Goal: Task Accomplishment & Management: Complete application form

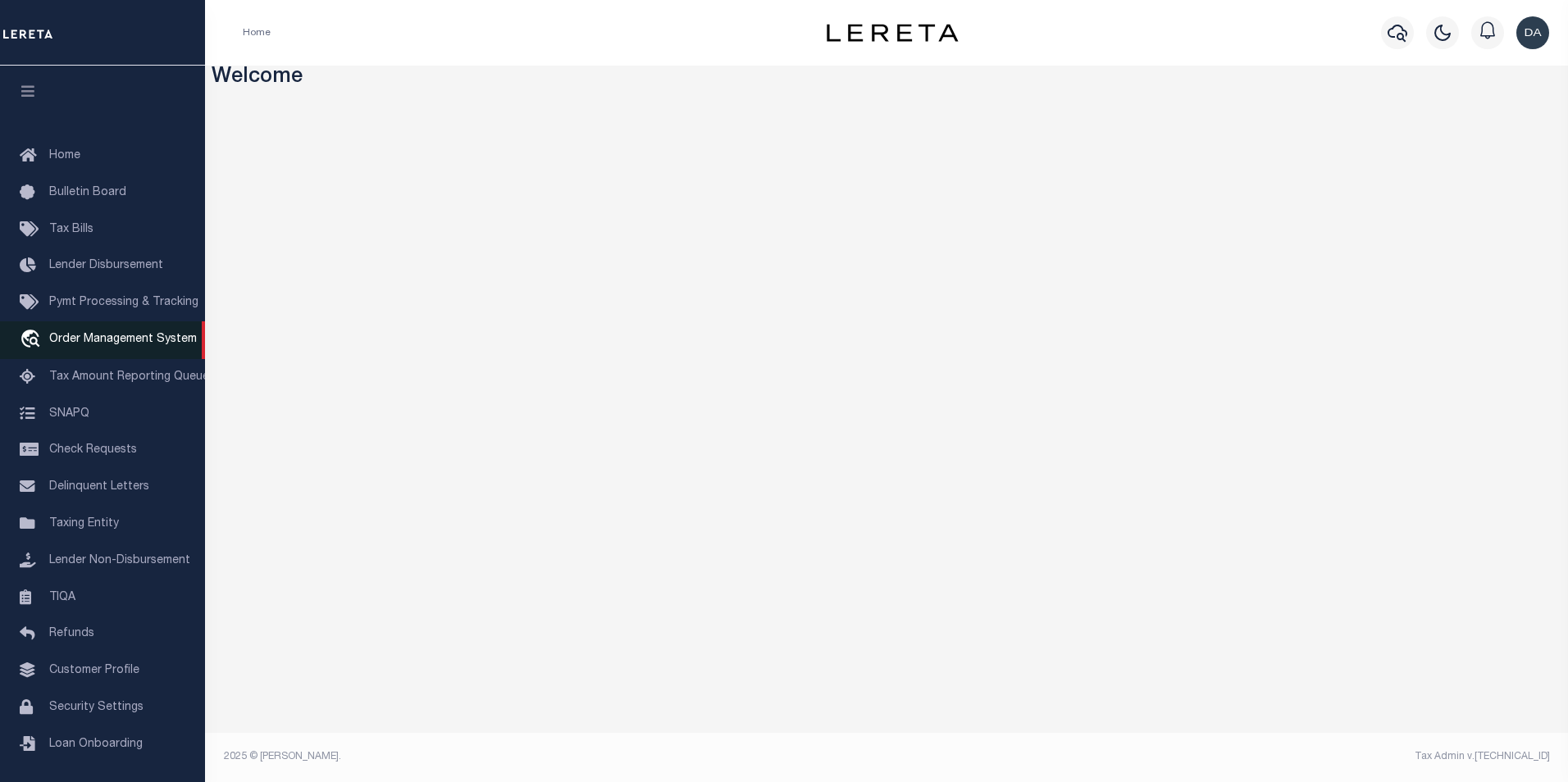
click at [104, 342] on span "Order Management System" at bounding box center [123, 339] width 148 height 12
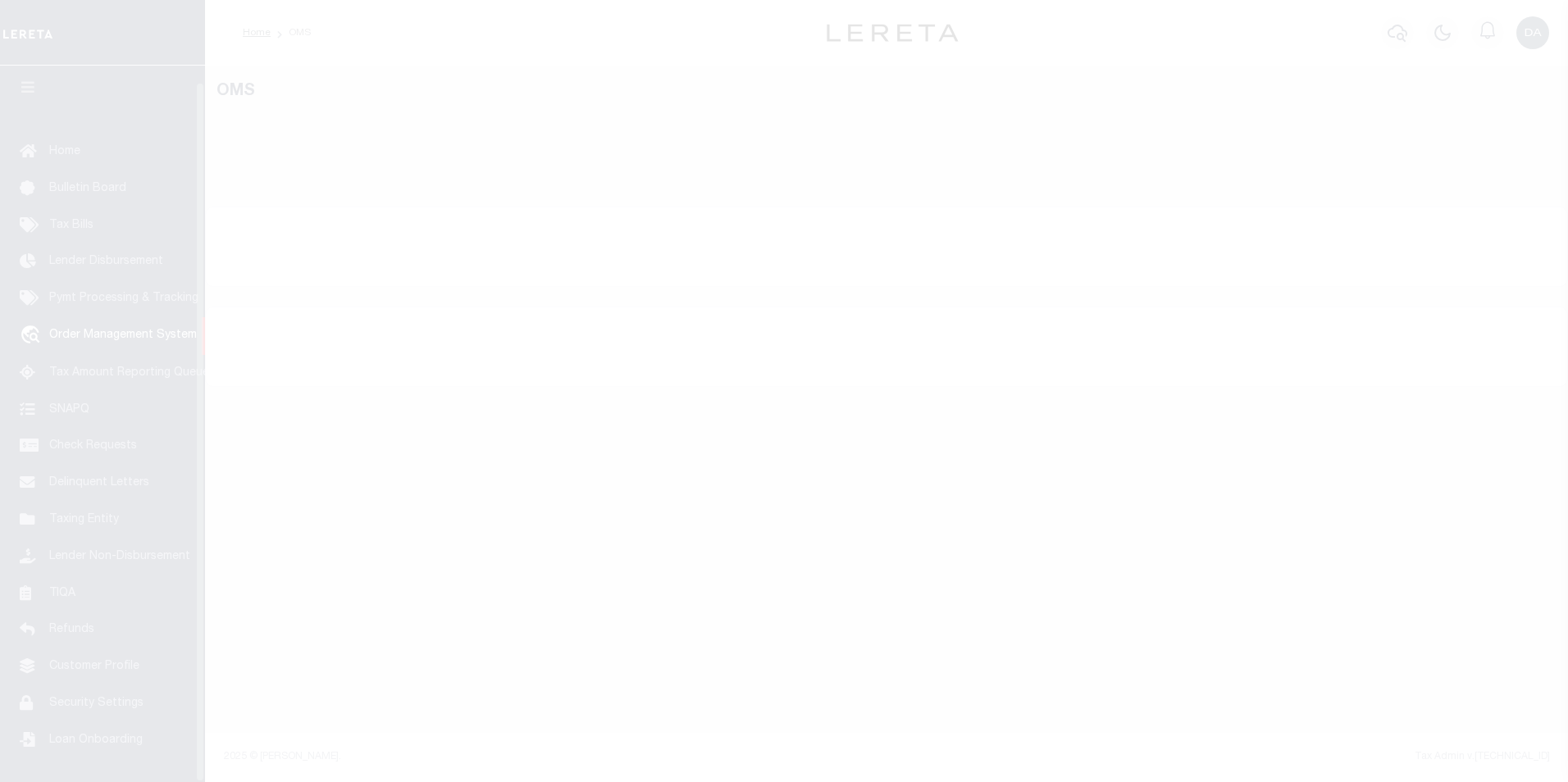
scroll to position [16, 0]
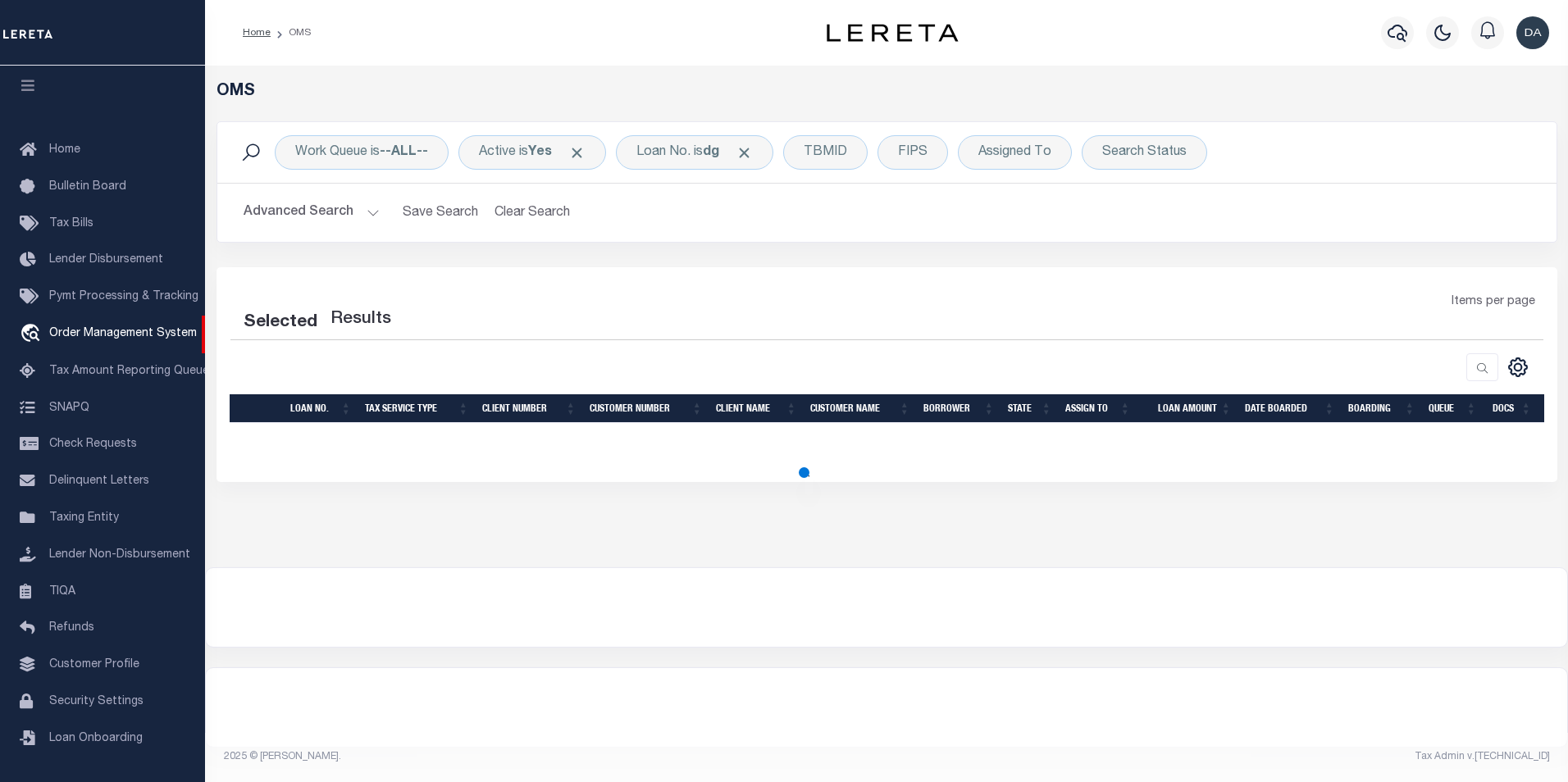
select select "200"
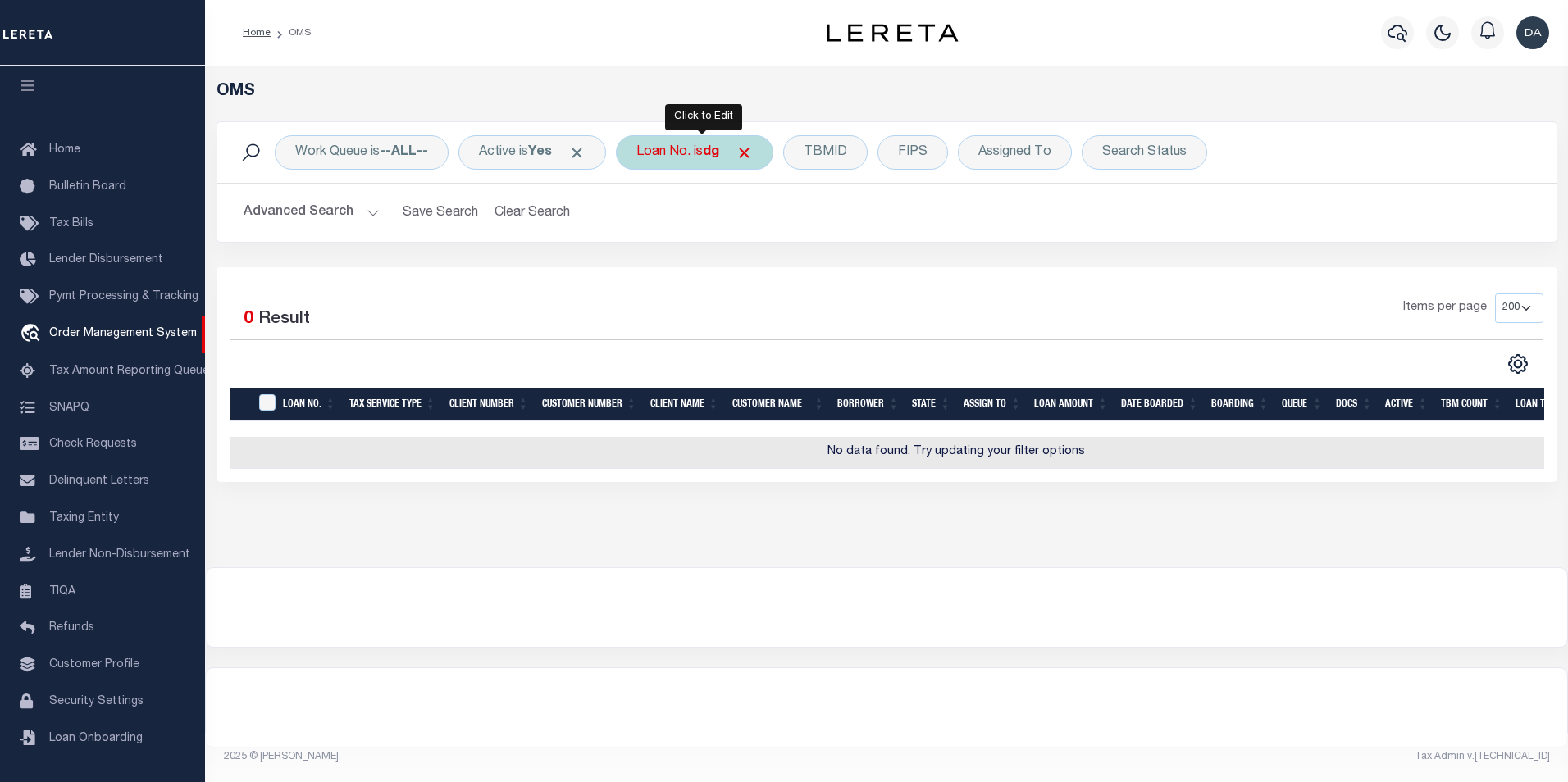
click at [669, 150] on div "Loan No. is dg" at bounding box center [695, 153] width 158 height 34
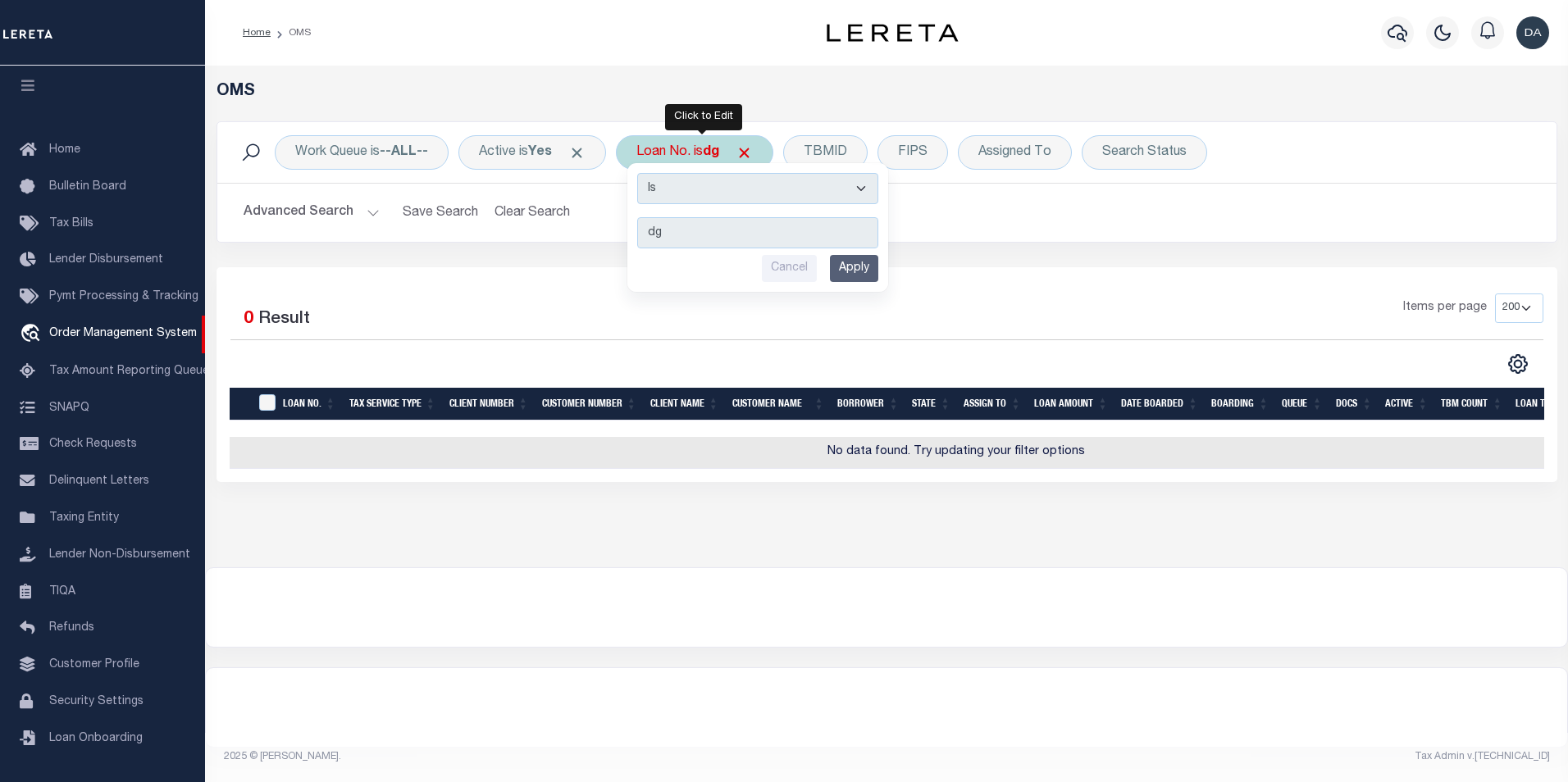
click at [674, 196] on select "Is Contains" at bounding box center [757, 189] width 241 height 31
select select "c"
click at [643, 173] on select "Is Contains" at bounding box center [757, 189] width 241 height 31
click at [852, 269] on input "Apply" at bounding box center [853, 268] width 48 height 27
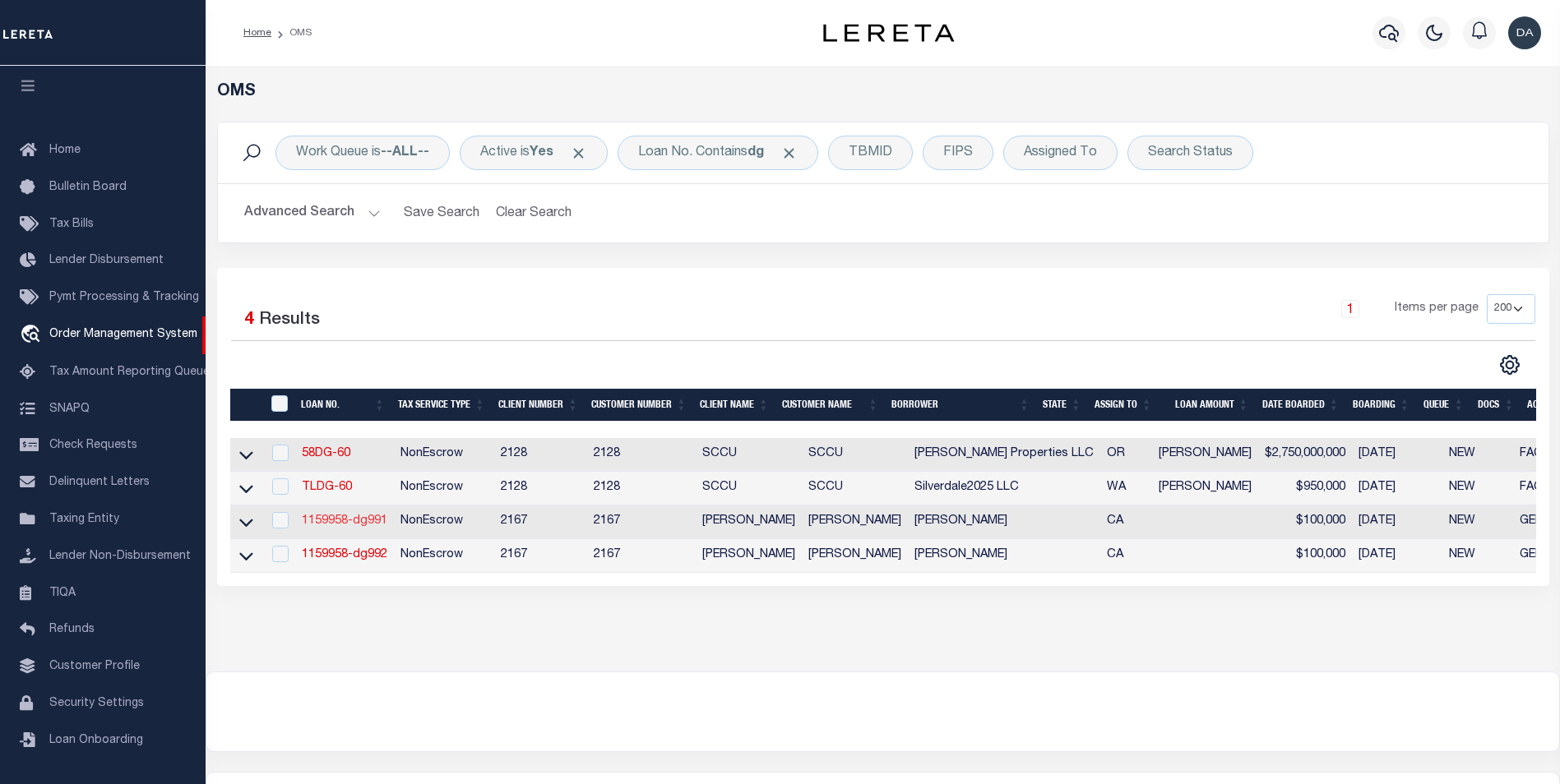
click at [347, 525] on link "1159958-dg991" at bounding box center [344, 521] width 86 height 12
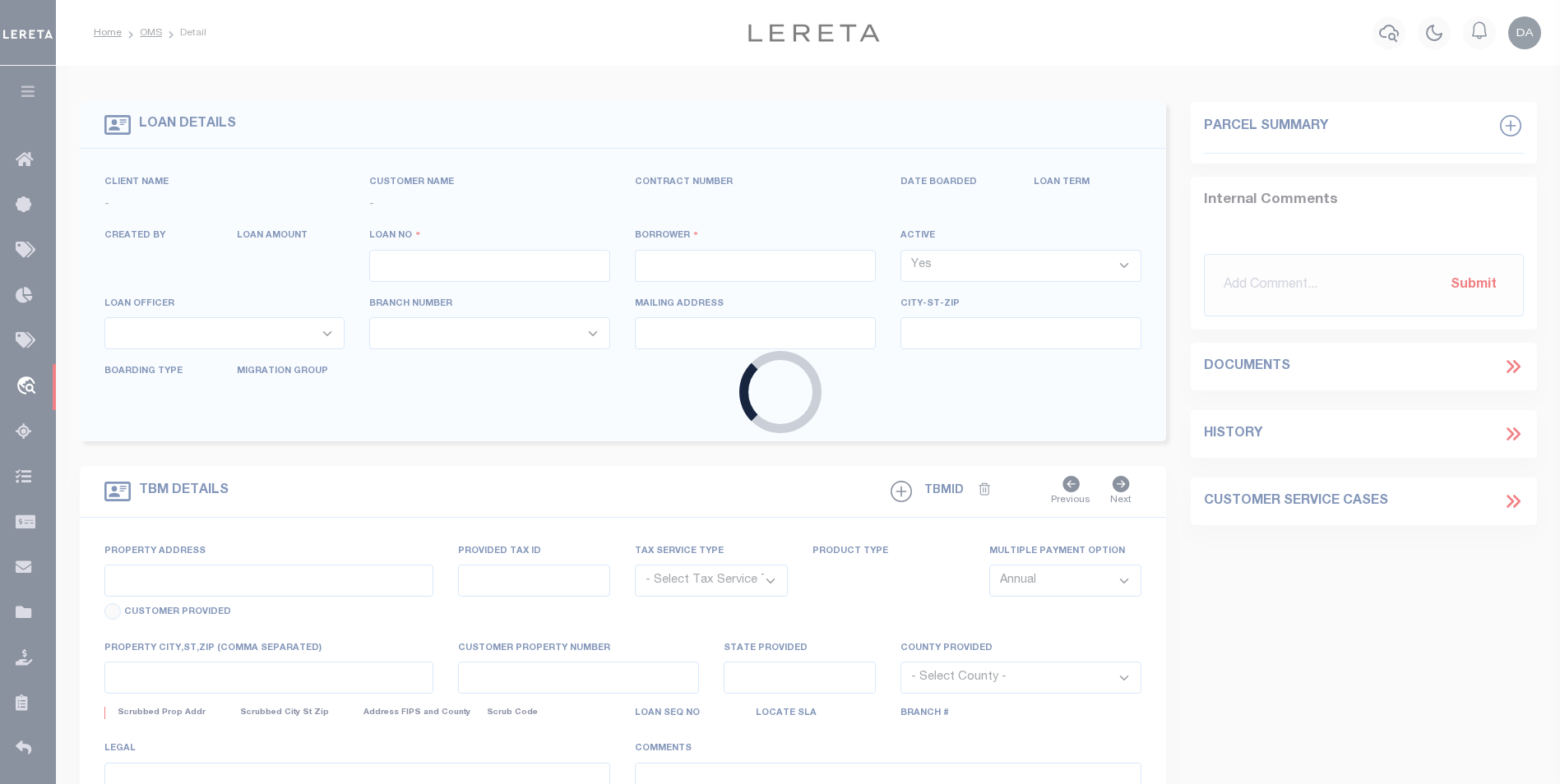
type input "1159958-dg991"
type input "[PERSON_NAME]"
select select
type input "91007"
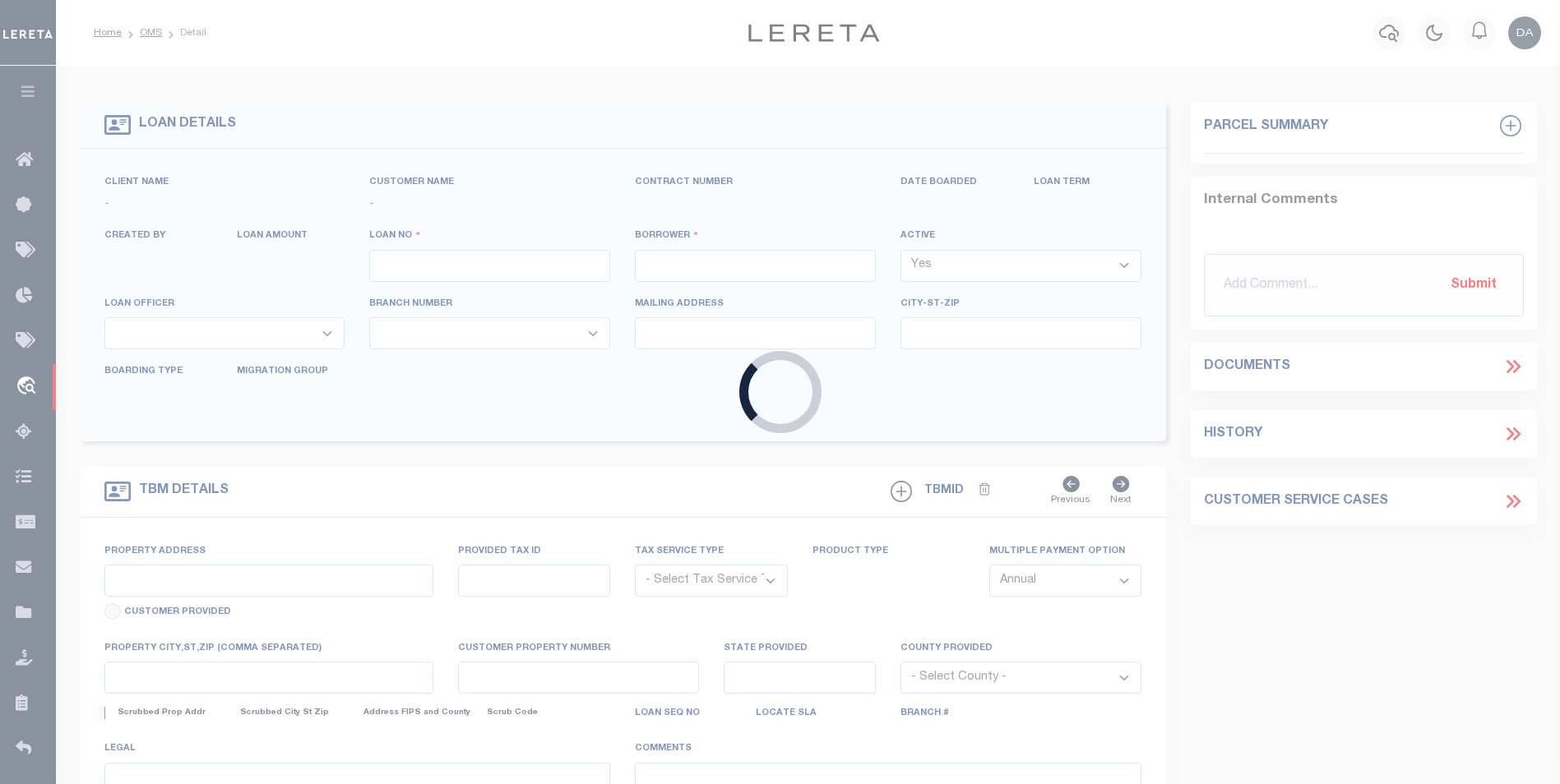
type input "[DATE]"
select select "10"
select select "NonEscrow"
type input "[STREET_ADDRESS]"
select select
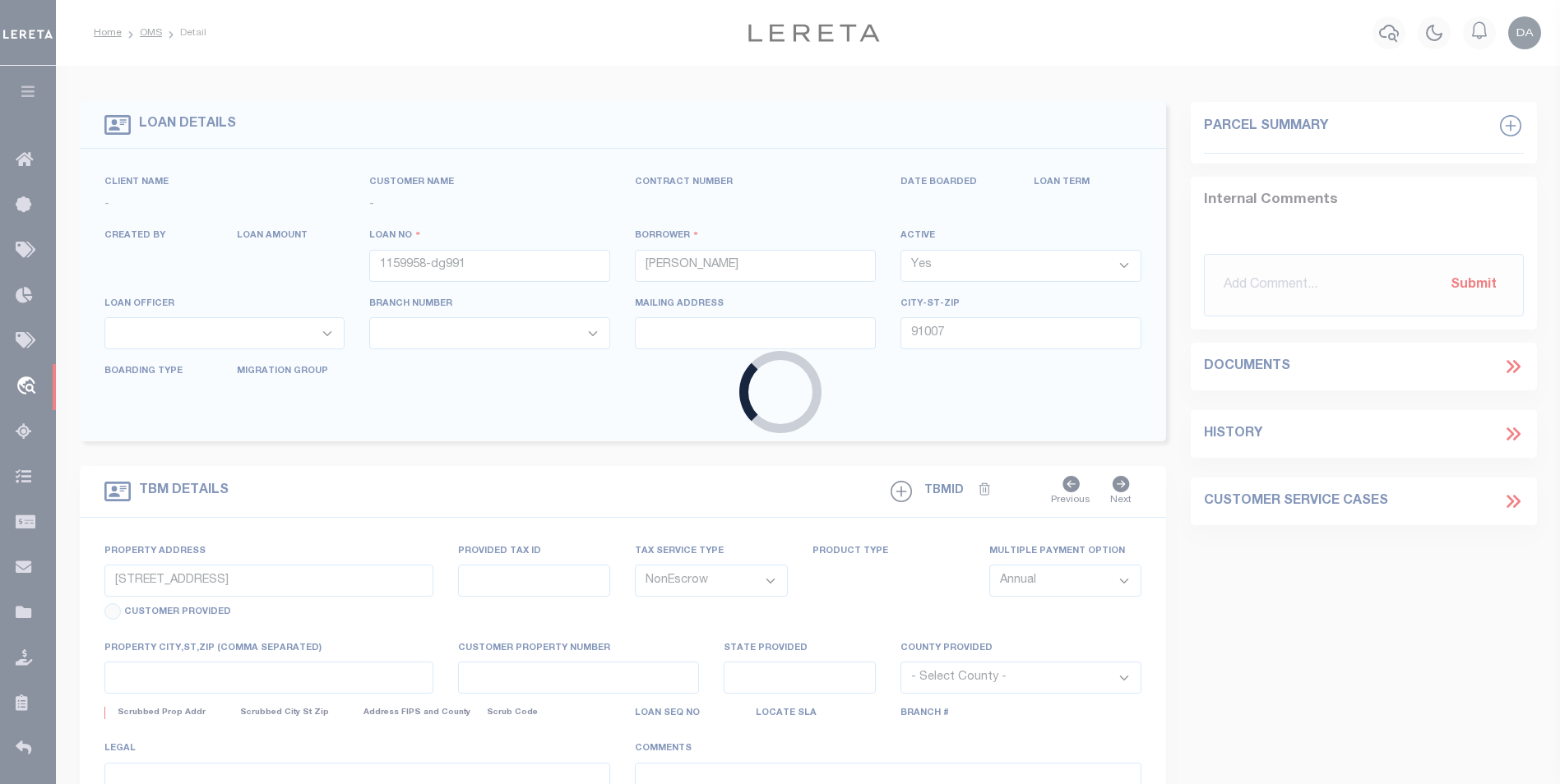
type input "ARCADIA CA 91007"
type input "CA"
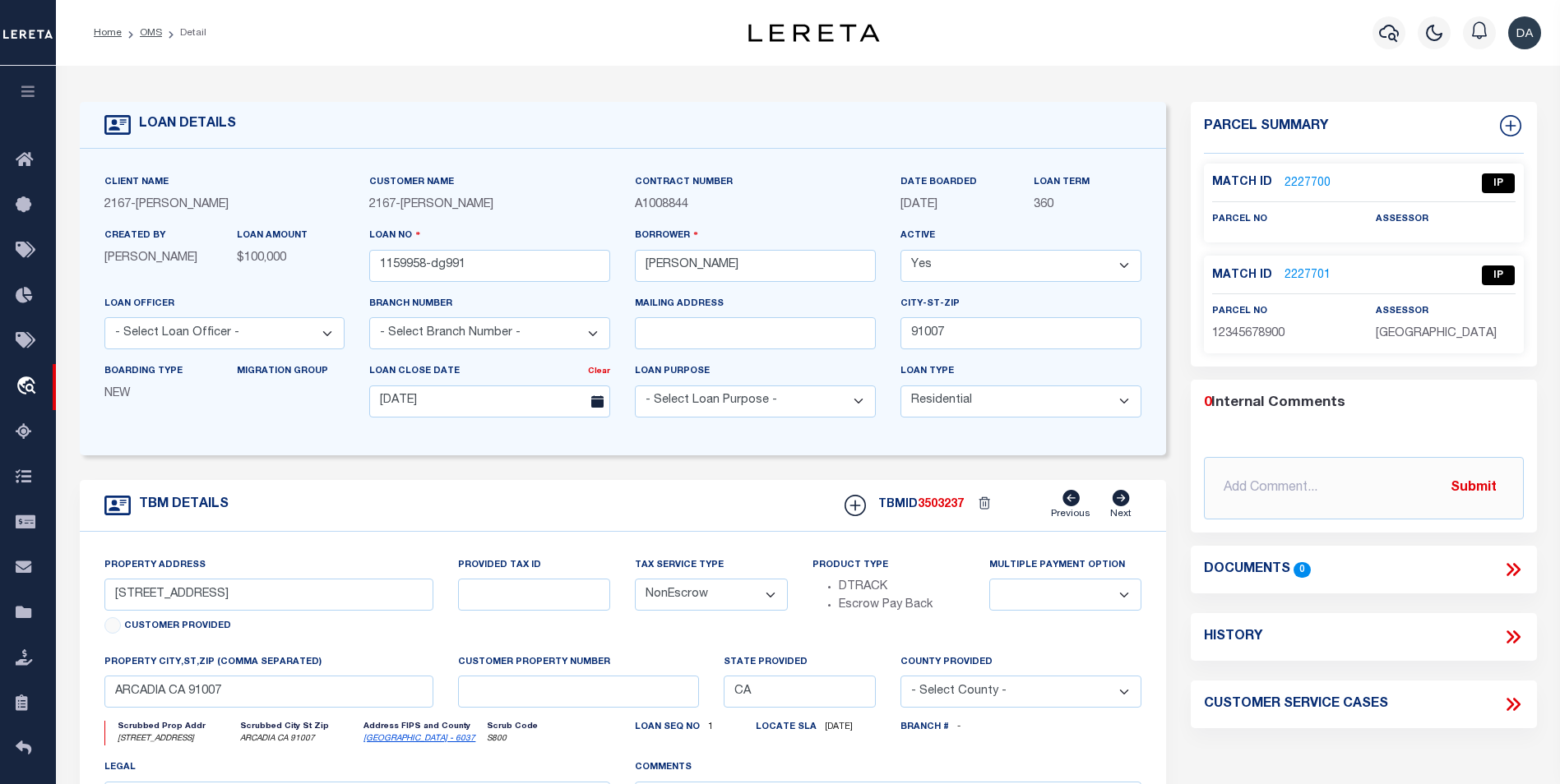
click at [1510, 572] on icon at bounding box center [1510, 571] width 7 height 13
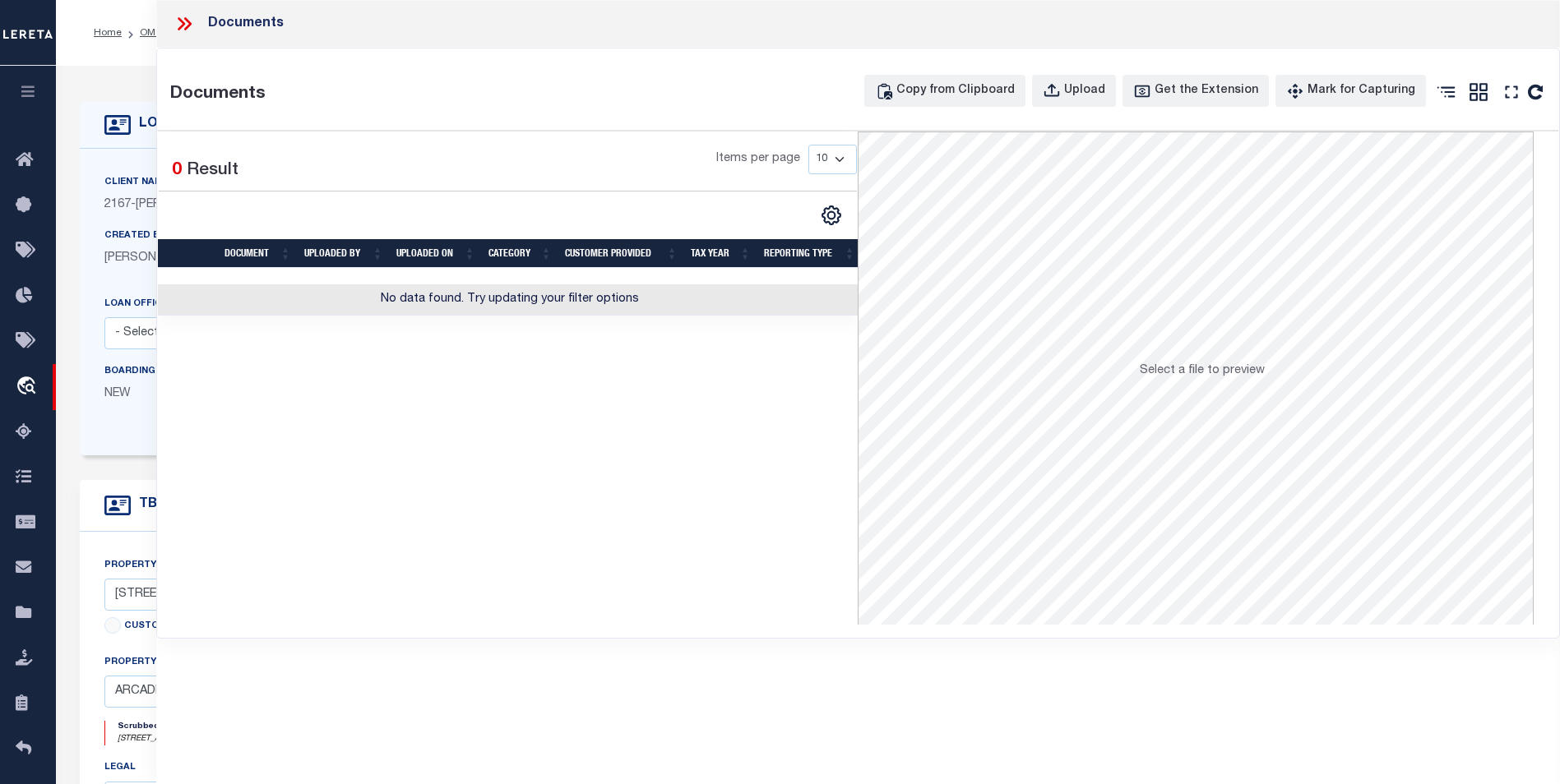
click at [1268, 33] on div "Documents" at bounding box center [858, 24] width 1404 height 48
click at [1105, 84] on div "Upload" at bounding box center [1085, 91] width 41 height 18
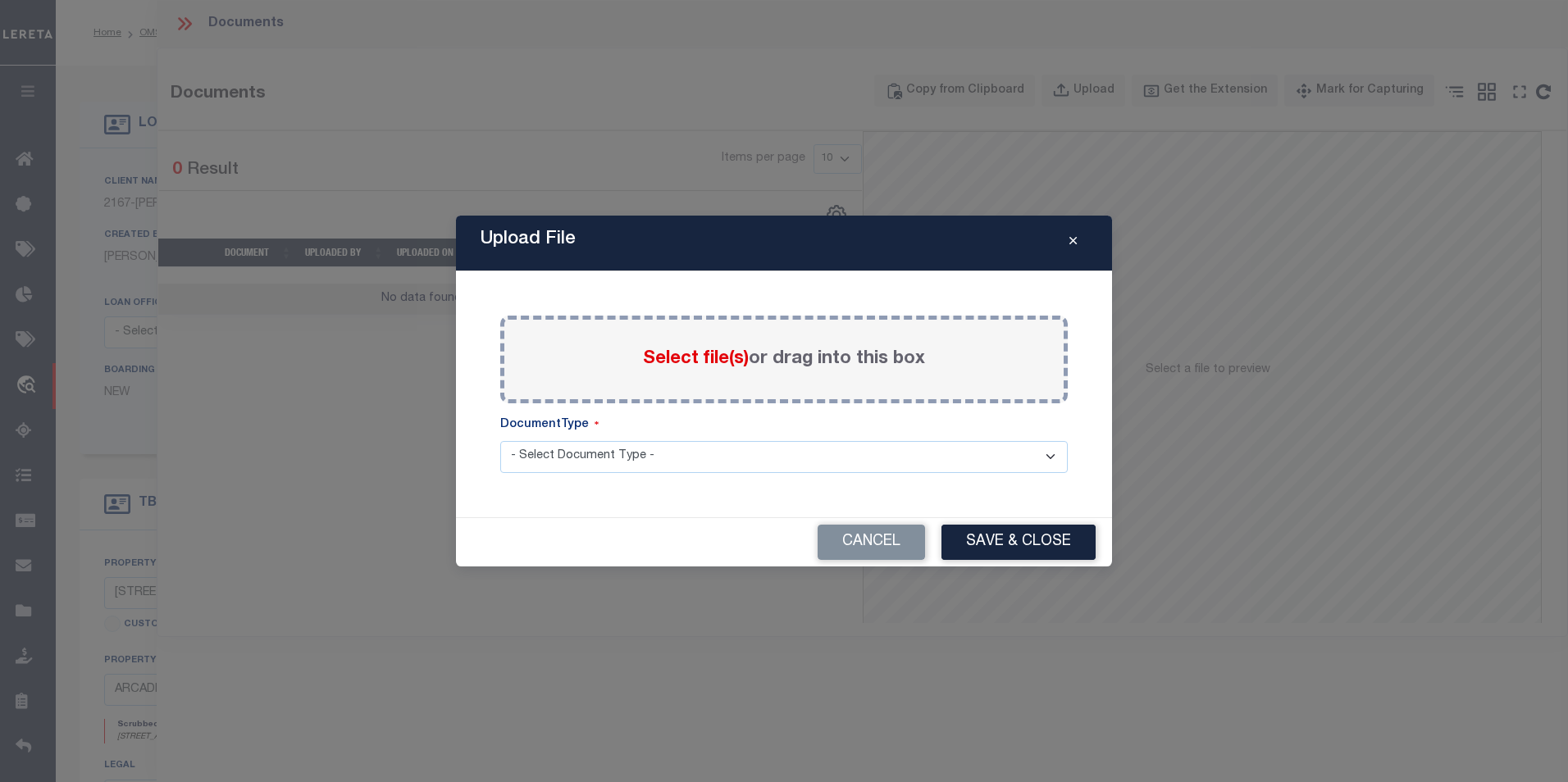
click at [693, 361] on span "Select file(s)" at bounding box center [696, 359] width 106 height 18
click at [0, 0] on input "Select file(s) or drag into this box" at bounding box center [0, 0] width 0 height 0
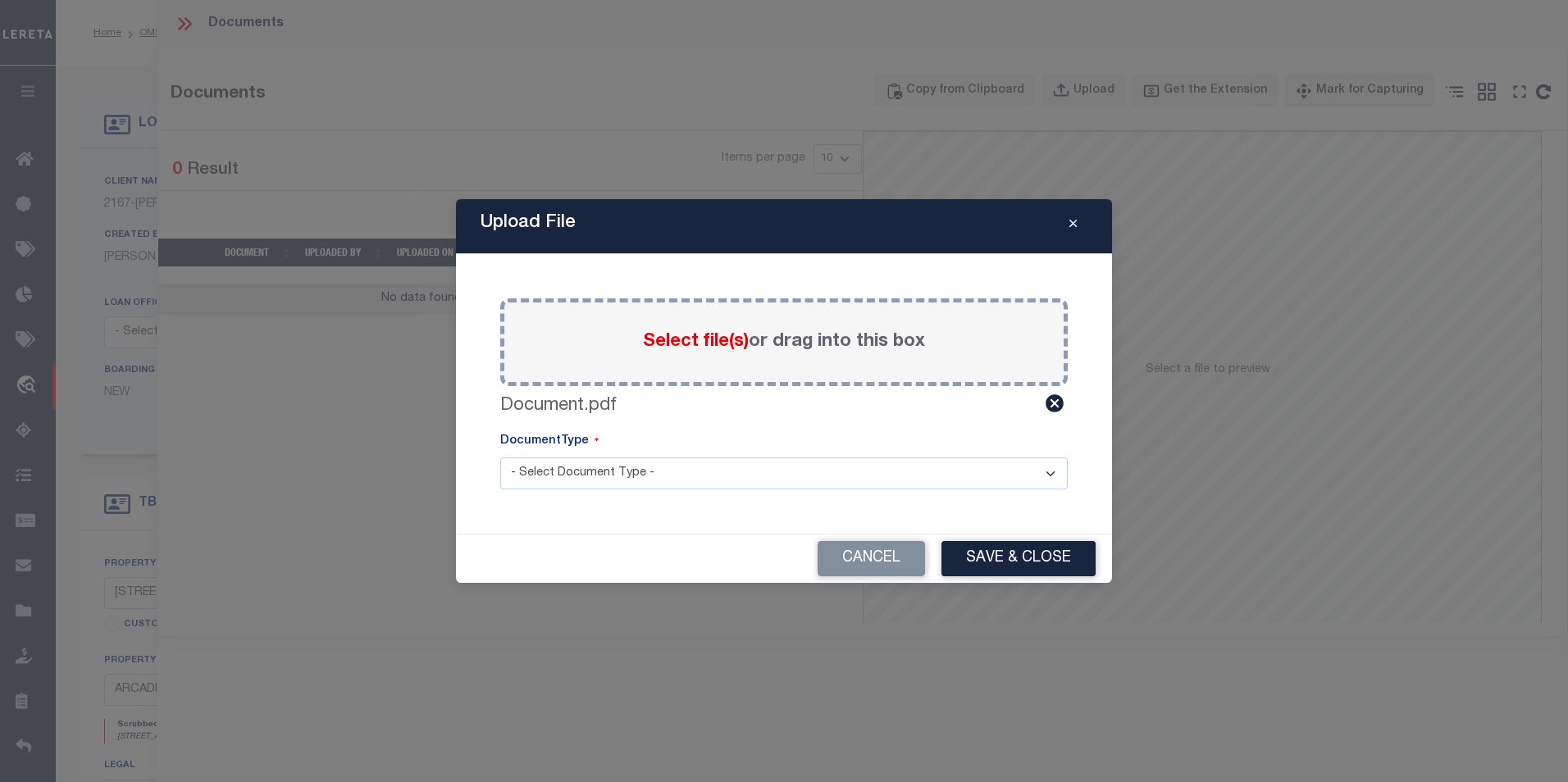
click at [673, 472] on select "- Select Document Type - Tax Service Documents Proof of Delinquent Tax Payment" at bounding box center [784, 473] width 568 height 32
select select "TAX"
click at [500, 458] on select "- Select Document Type - Tax Service Documents Proof of Delinquent Tax Payment" at bounding box center [784, 473] width 568 height 32
click at [1005, 562] on button "Save & Close" at bounding box center [1019, 559] width 154 height 35
